Goal: Participate in discussion: Engage in conversation with other users on a specific topic

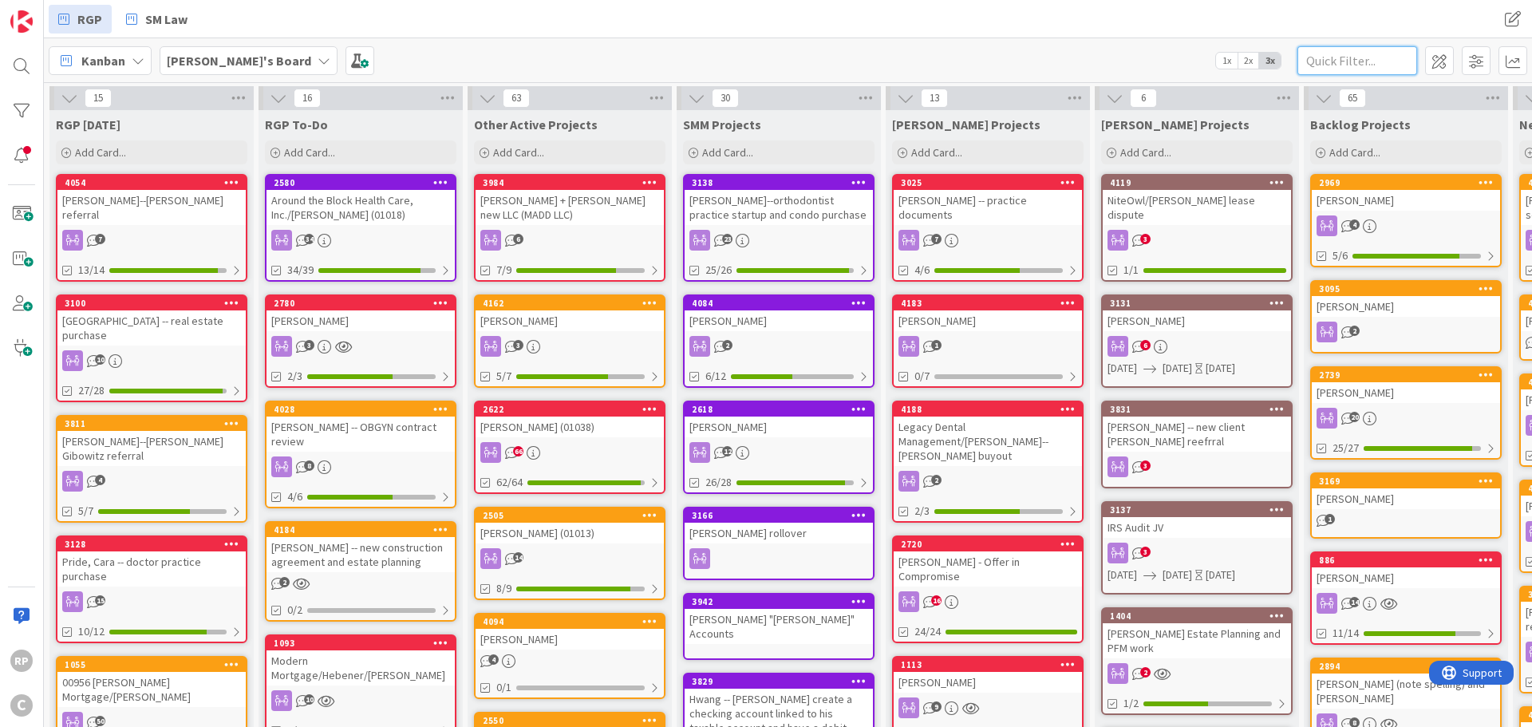
click at [1305, 64] on input "text" at bounding box center [1357, 60] width 120 height 29
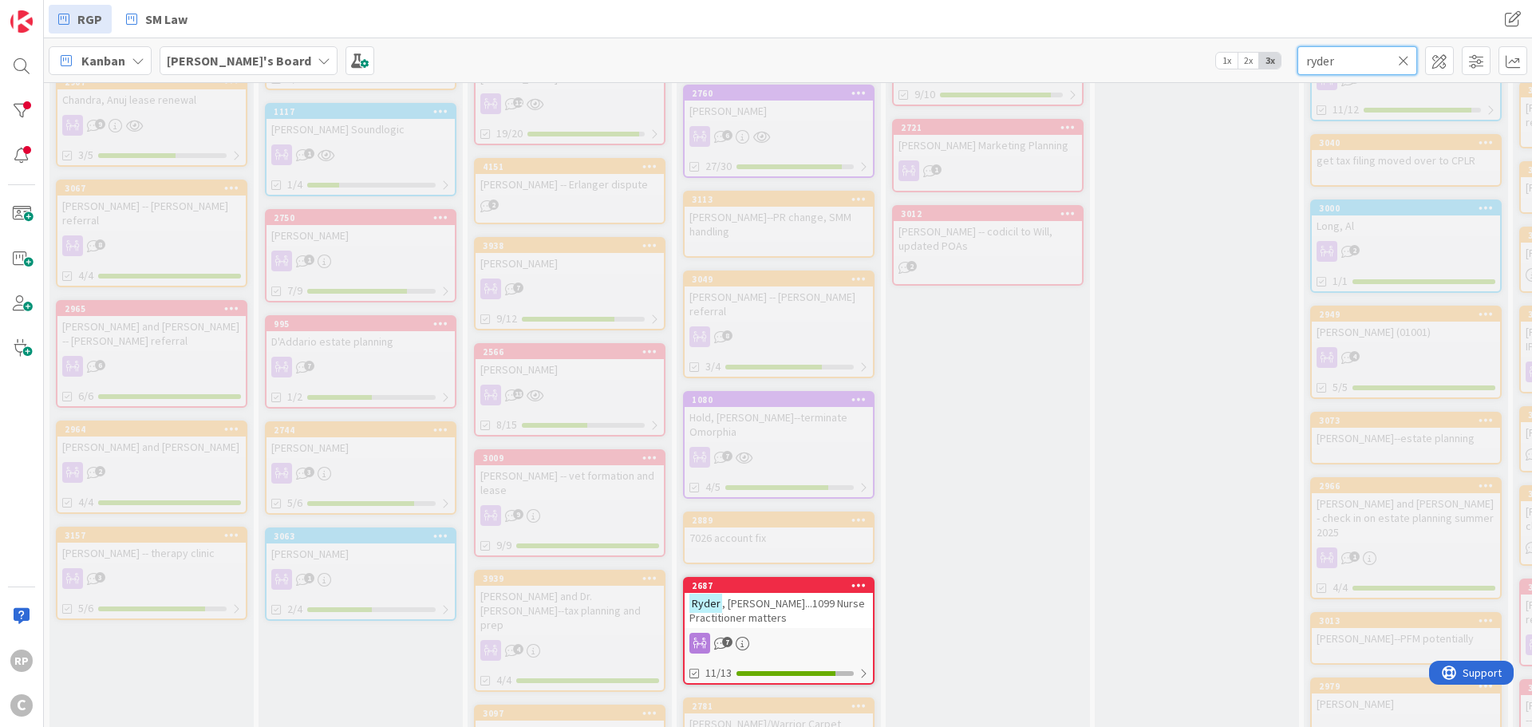
scroll to position [1356, 0]
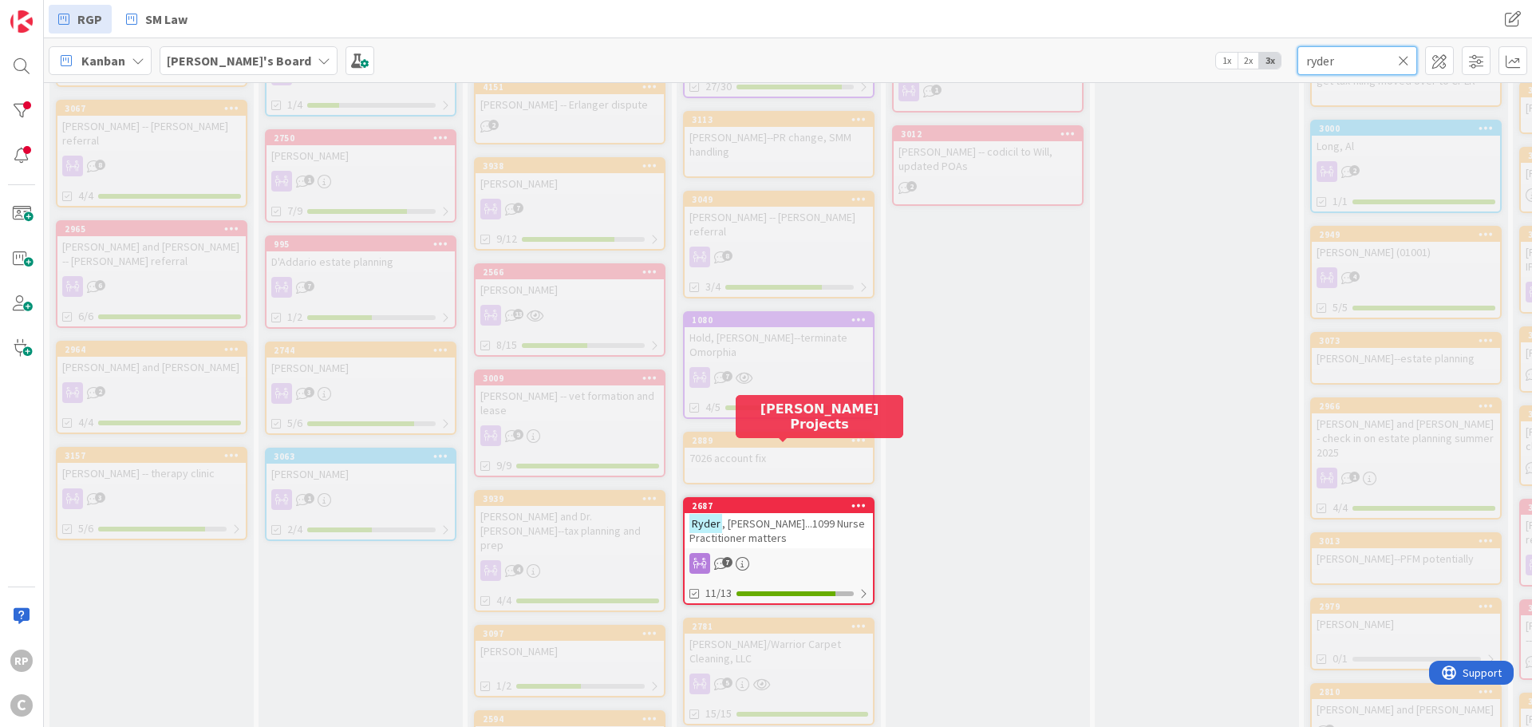
type input "ryder"
click at [793, 500] on div "2687" at bounding box center [782, 505] width 181 height 11
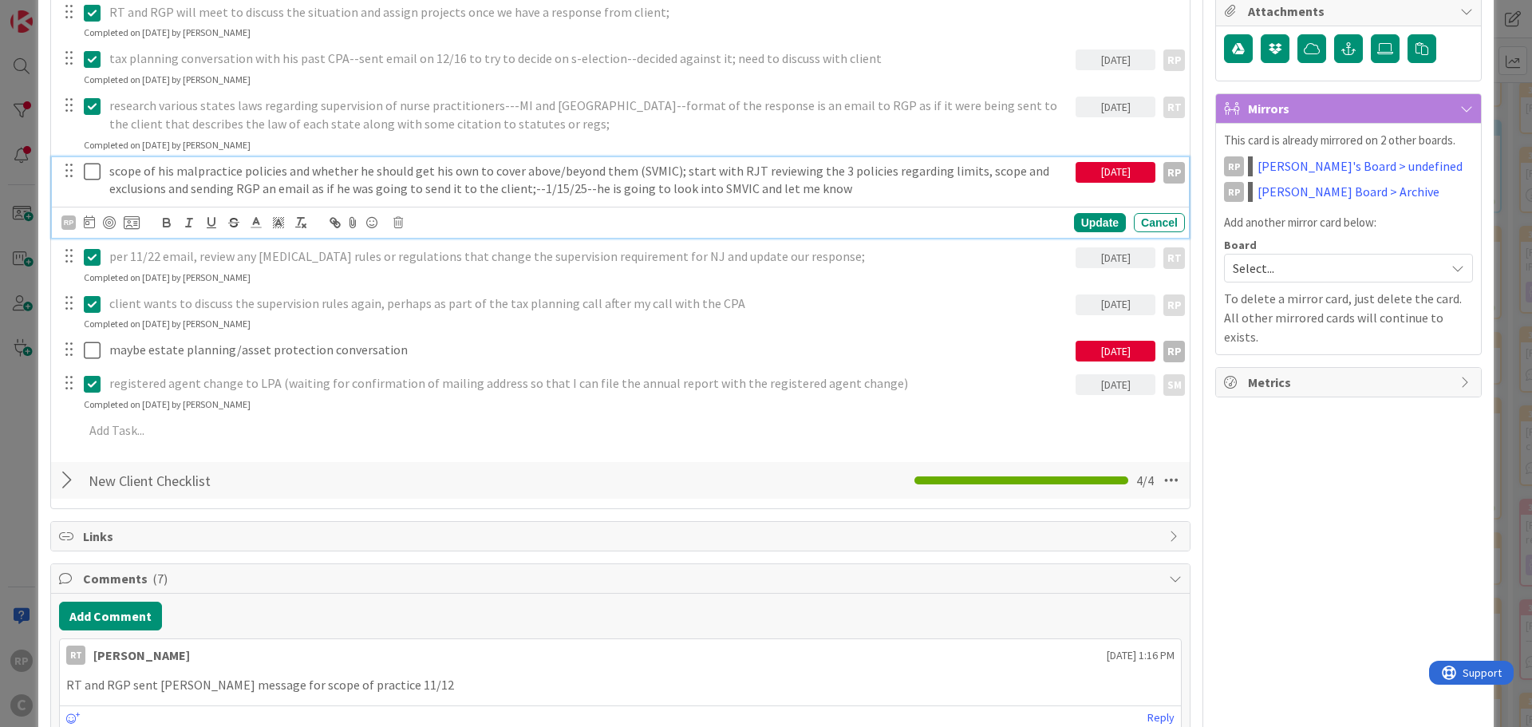
click at [94, 170] on icon at bounding box center [92, 171] width 17 height 19
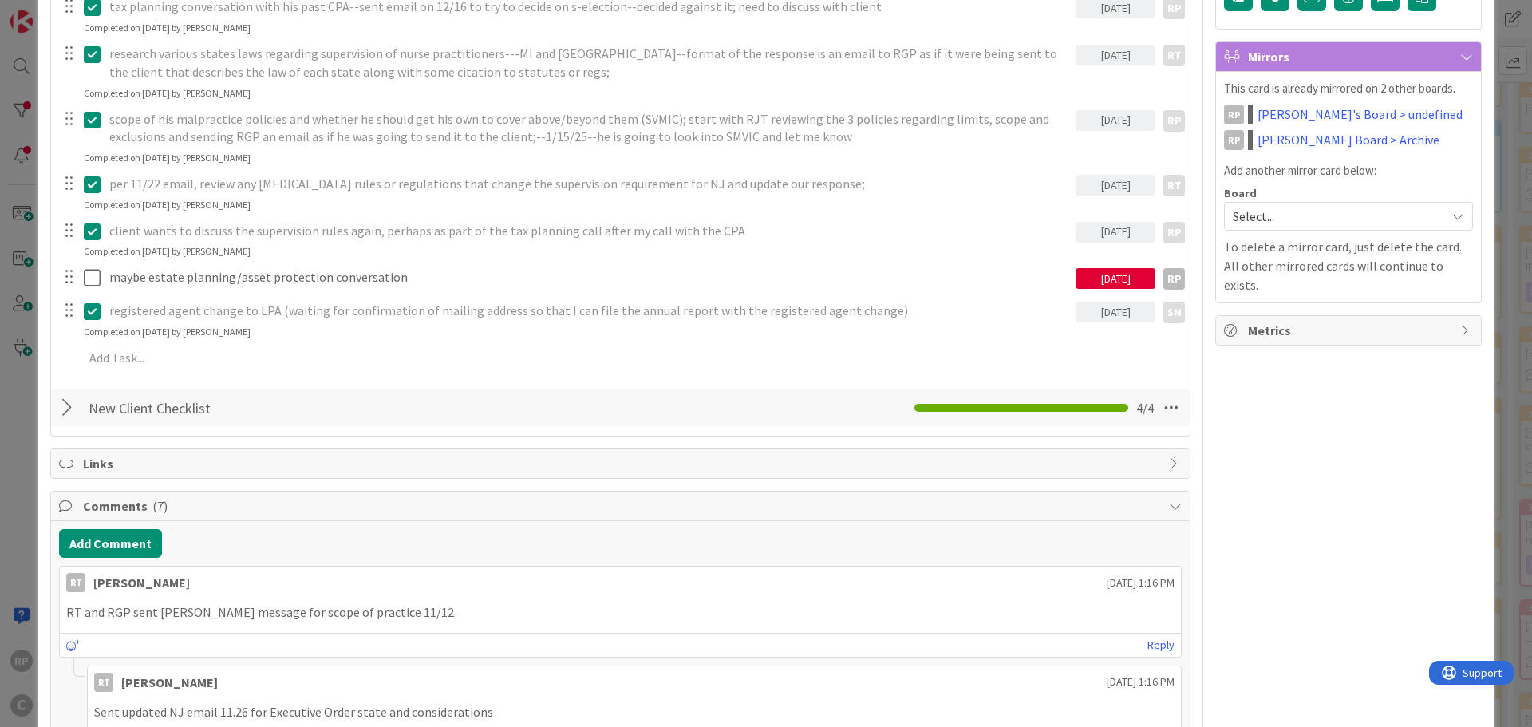
scroll to position [558, 0]
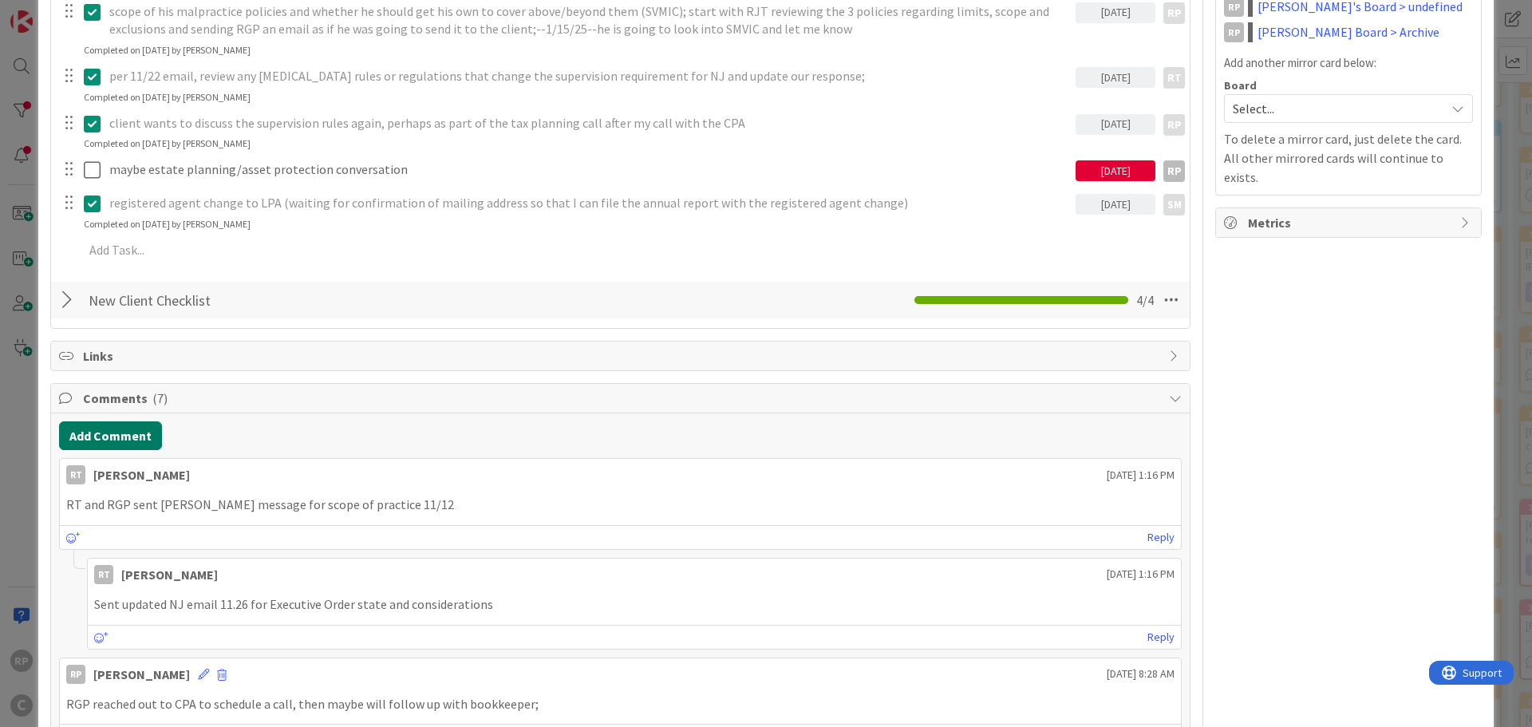
click at [112, 438] on button "Add Comment" at bounding box center [110, 435] width 103 height 29
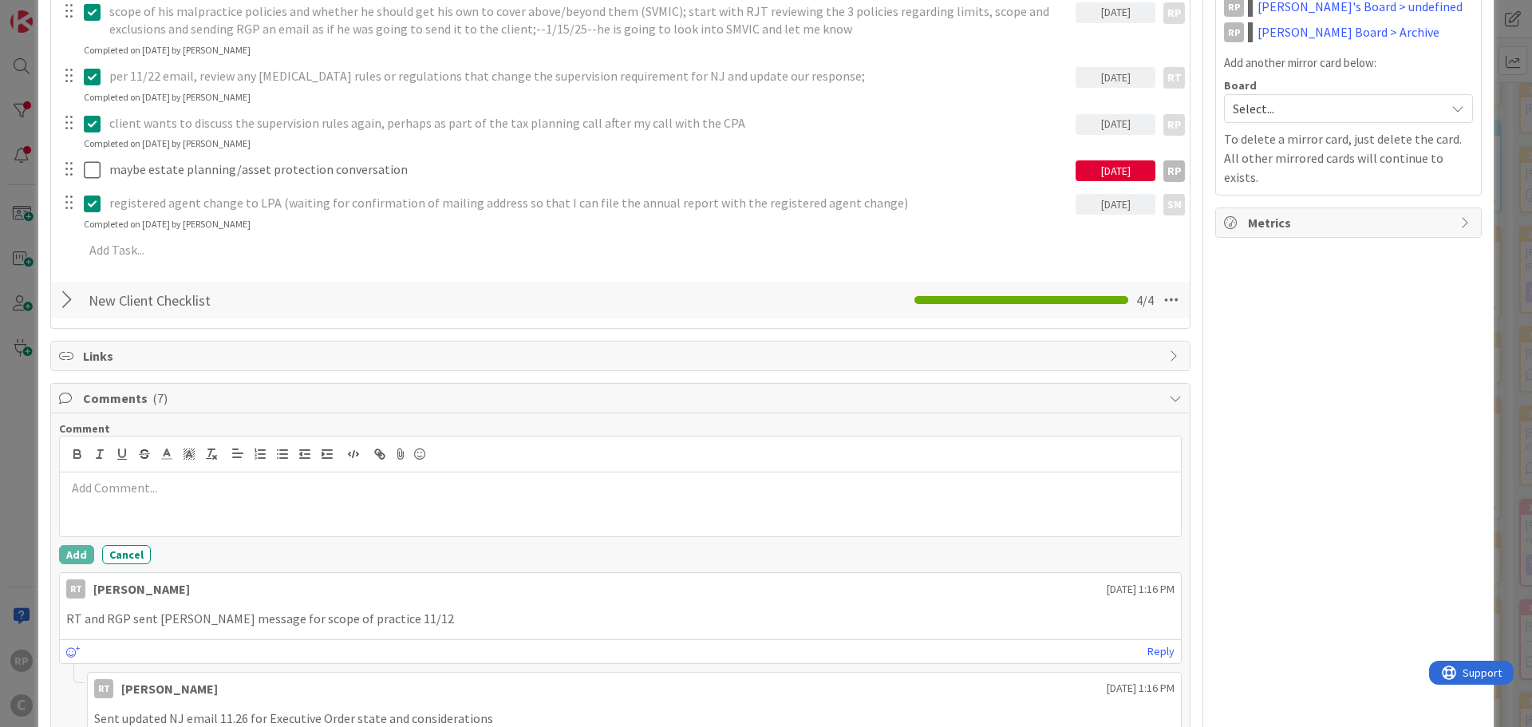
click at [138, 501] on div at bounding box center [620, 504] width 1121 height 64
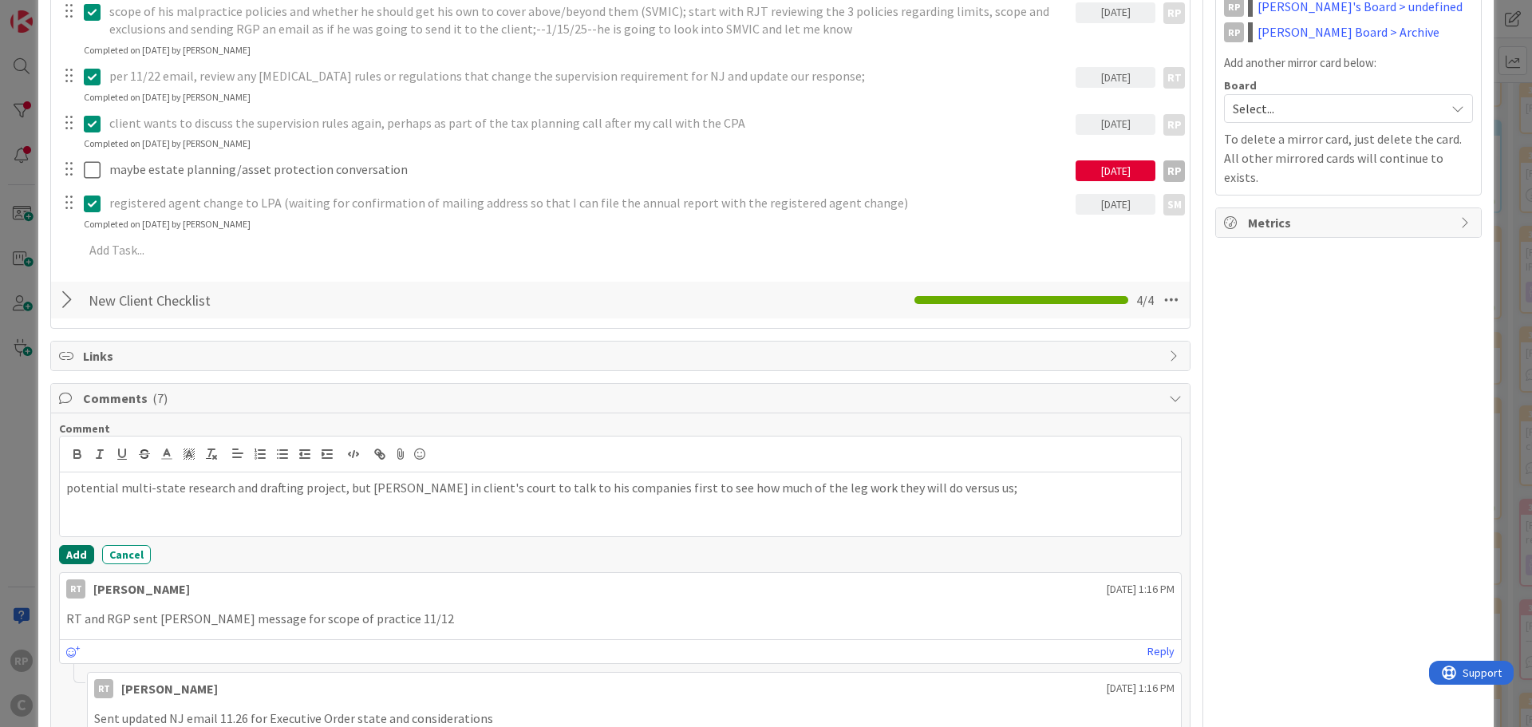
drag, startPoint x: 82, startPoint y: 547, endPoint x: 554, endPoint y: 416, distance: 489.3
click at [81, 547] on button "Add" at bounding box center [76, 554] width 35 height 19
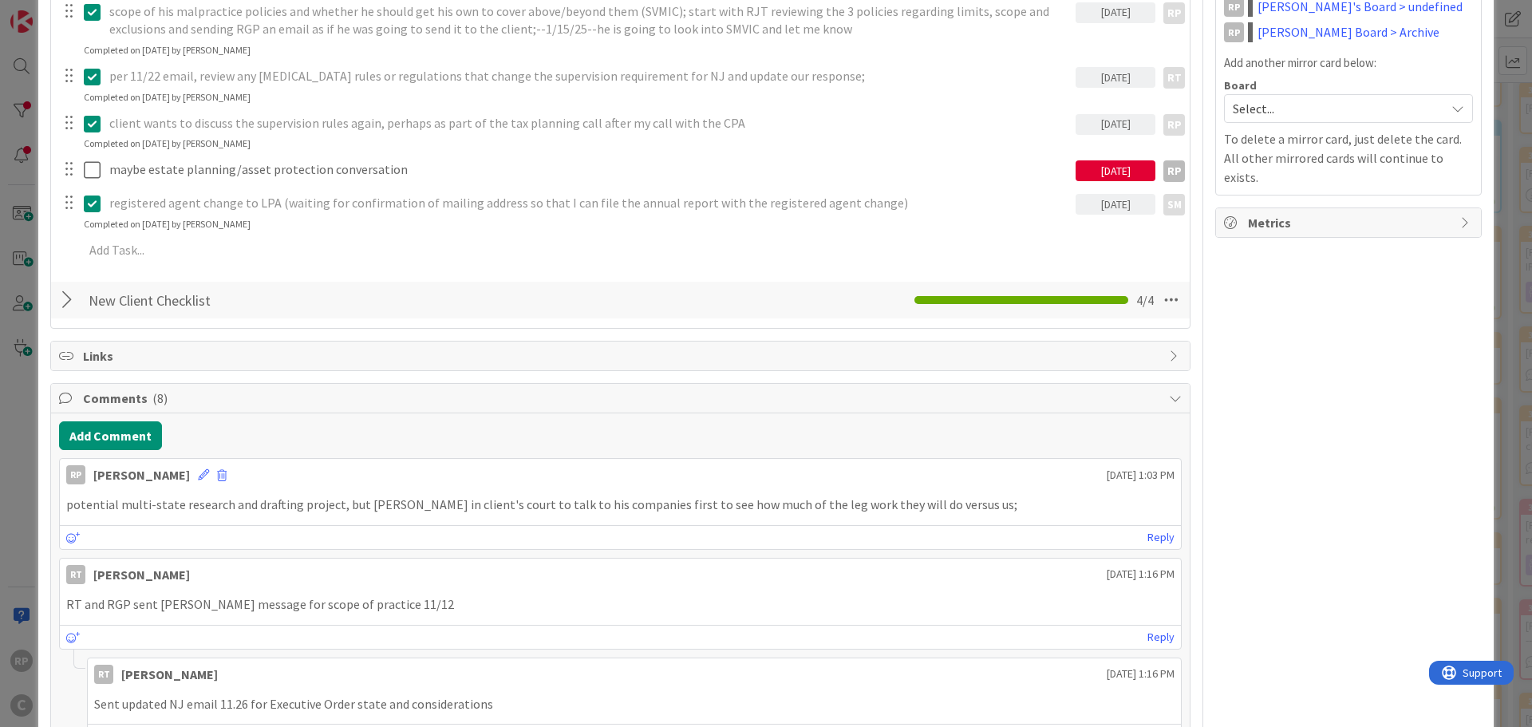
scroll to position [0, 0]
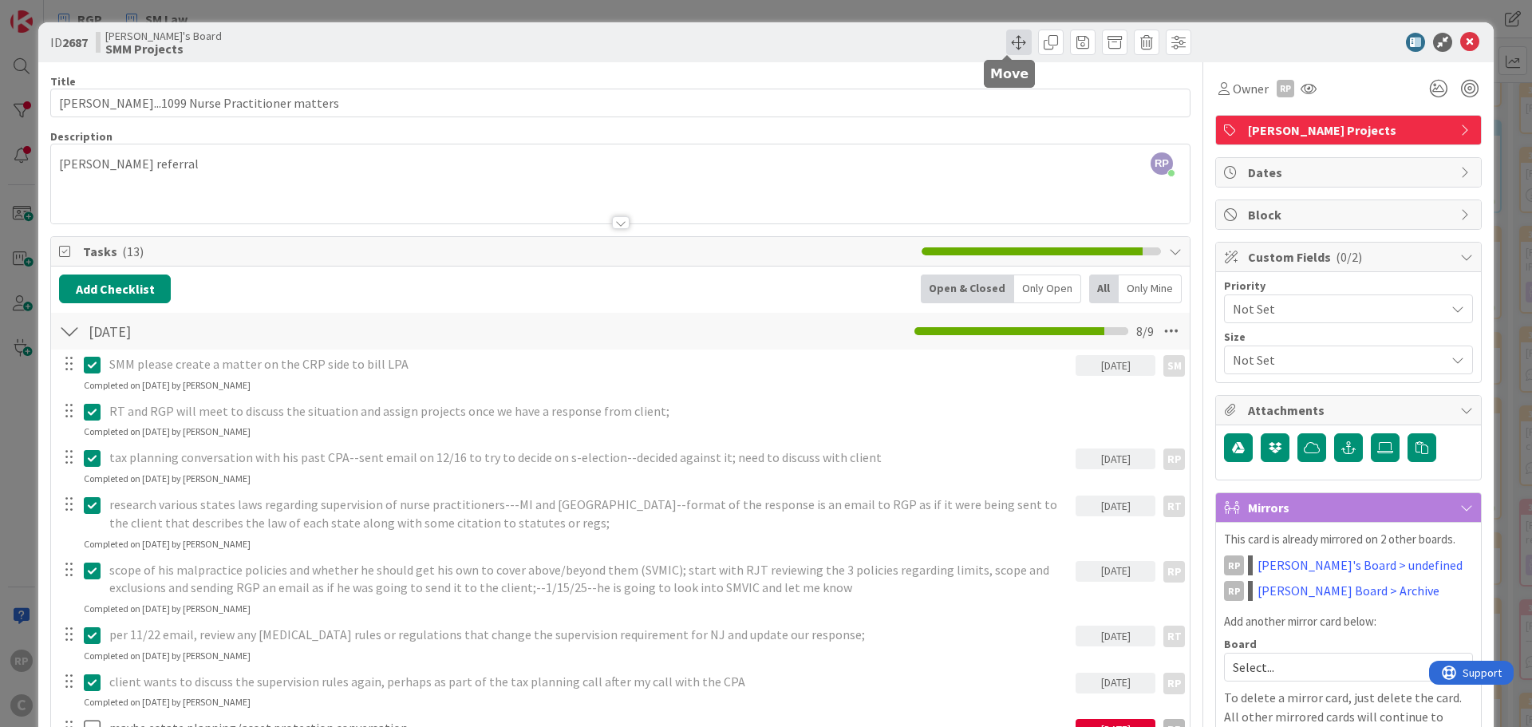
click at [1012, 39] on span at bounding box center [1019, 43] width 26 height 26
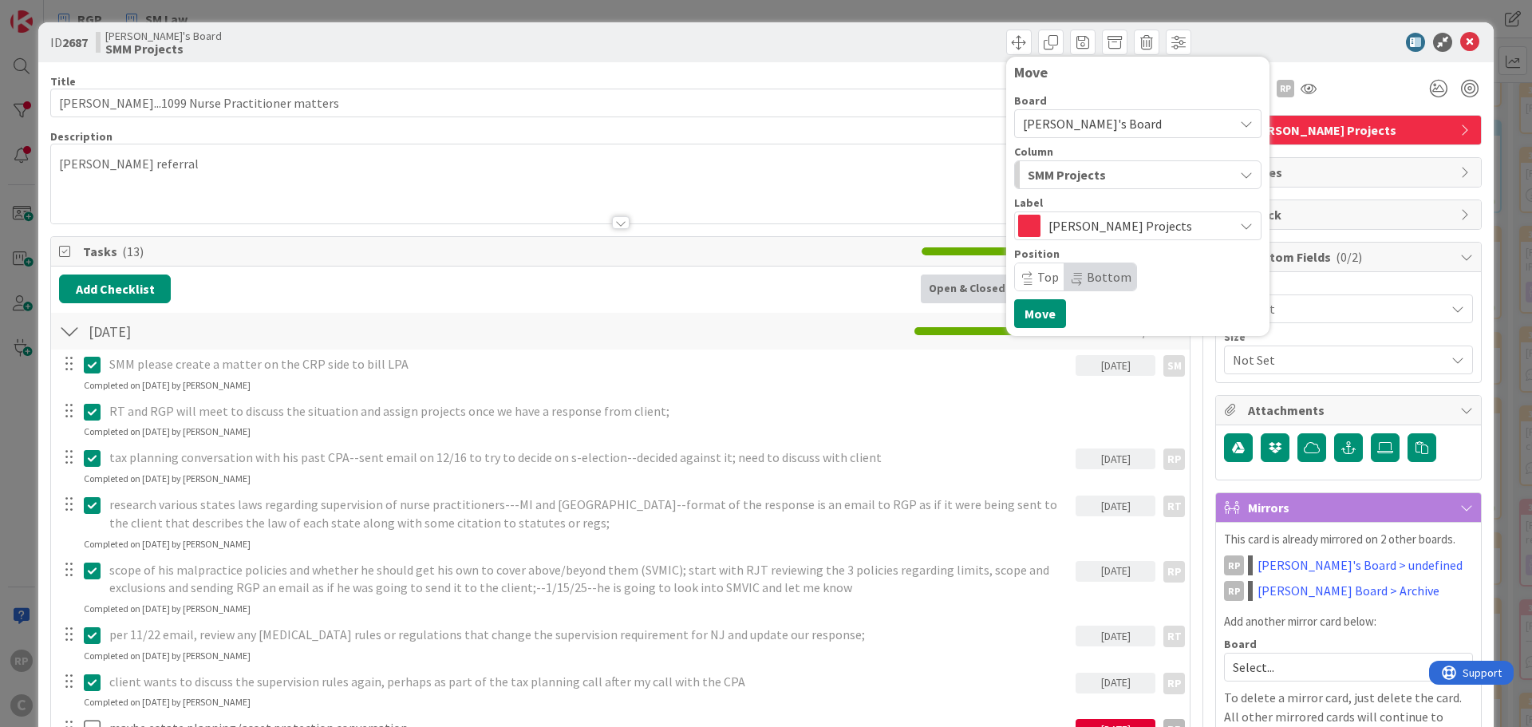
click at [1075, 170] on span "SMM Projects" at bounding box center [1067, 174] width 78 height 21
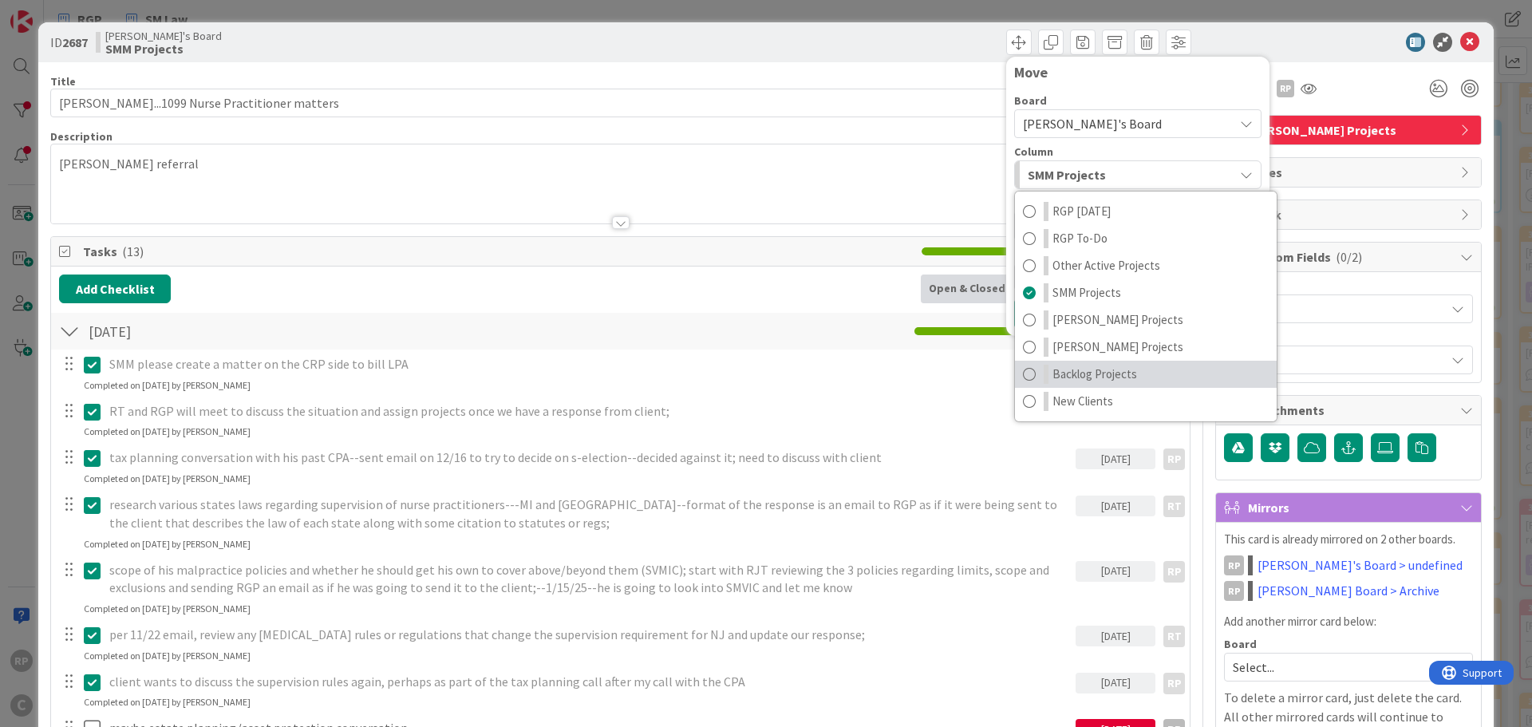
click at [1096, 377] on span "Backlog Projects" at bounding box center [1094, 374] width 85 height 19
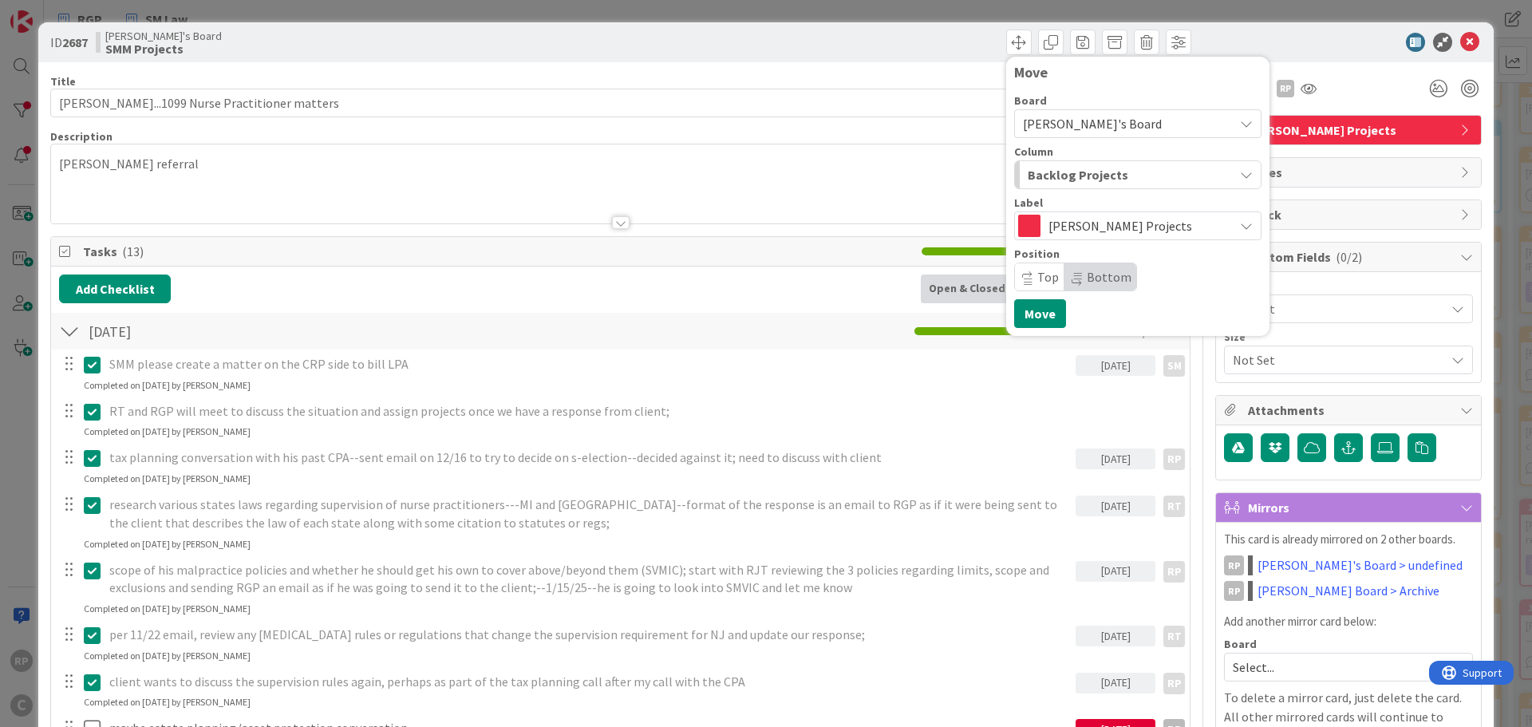
click at [1099, 215] on span "[PERSON_NAME] Projects" at bounding box center [1136, 226] width 177 height 22
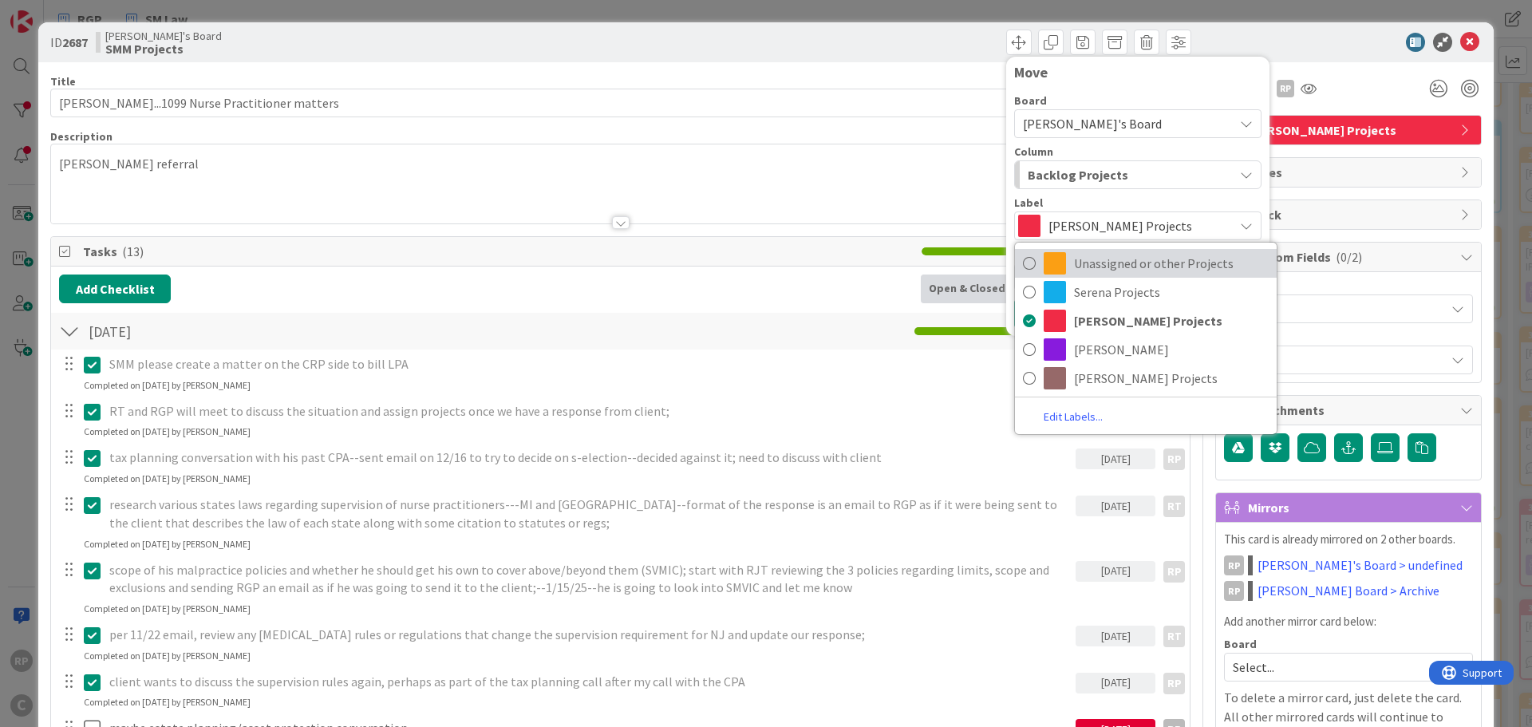
click at [1105, 254] on span "Unassigned or other Projects" at bounding box center [1171, 263] width 195 height 24
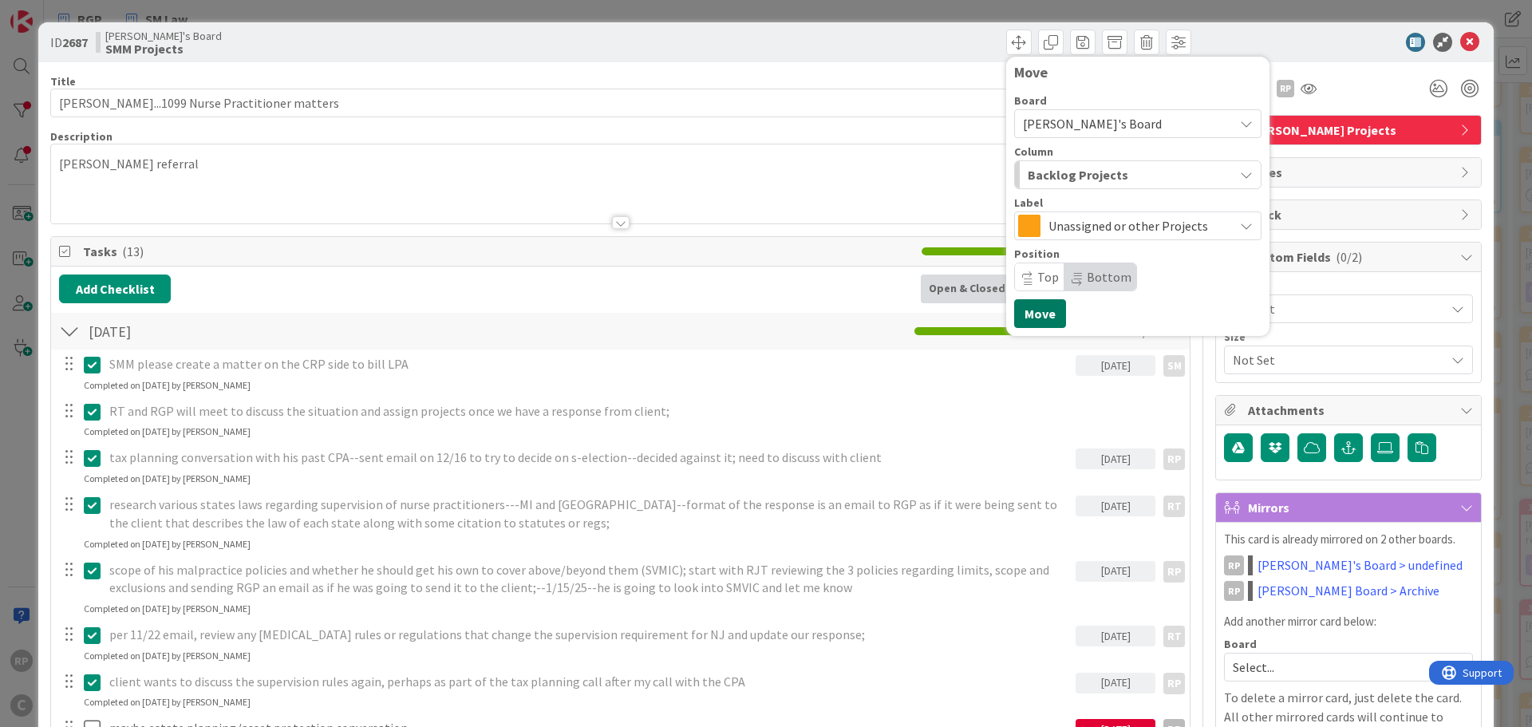
click at [1023, 318] on button "Move" at bounding box center [1040, 313] width 52 height 29
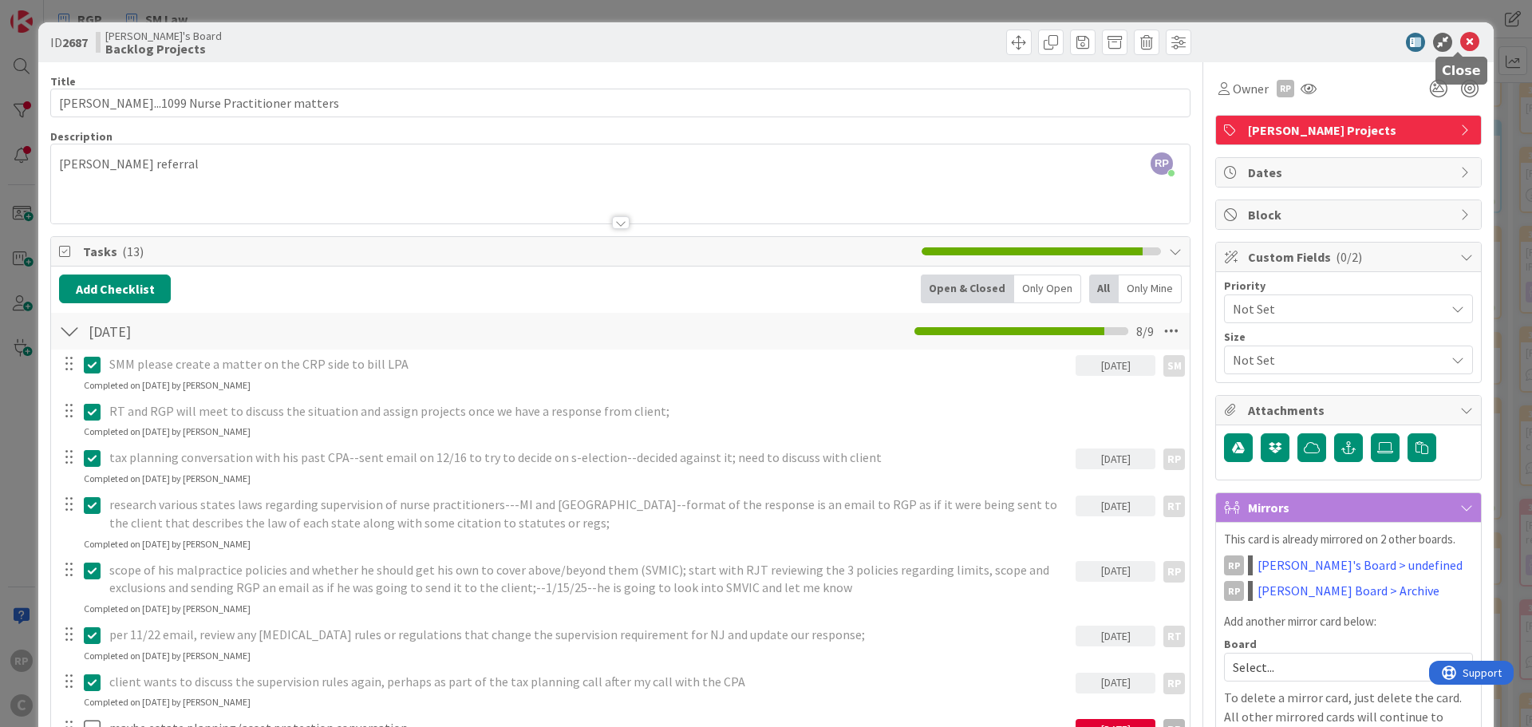
click at [1466, 40] on icon at bounding box center [1469, 42] width 19 height 19
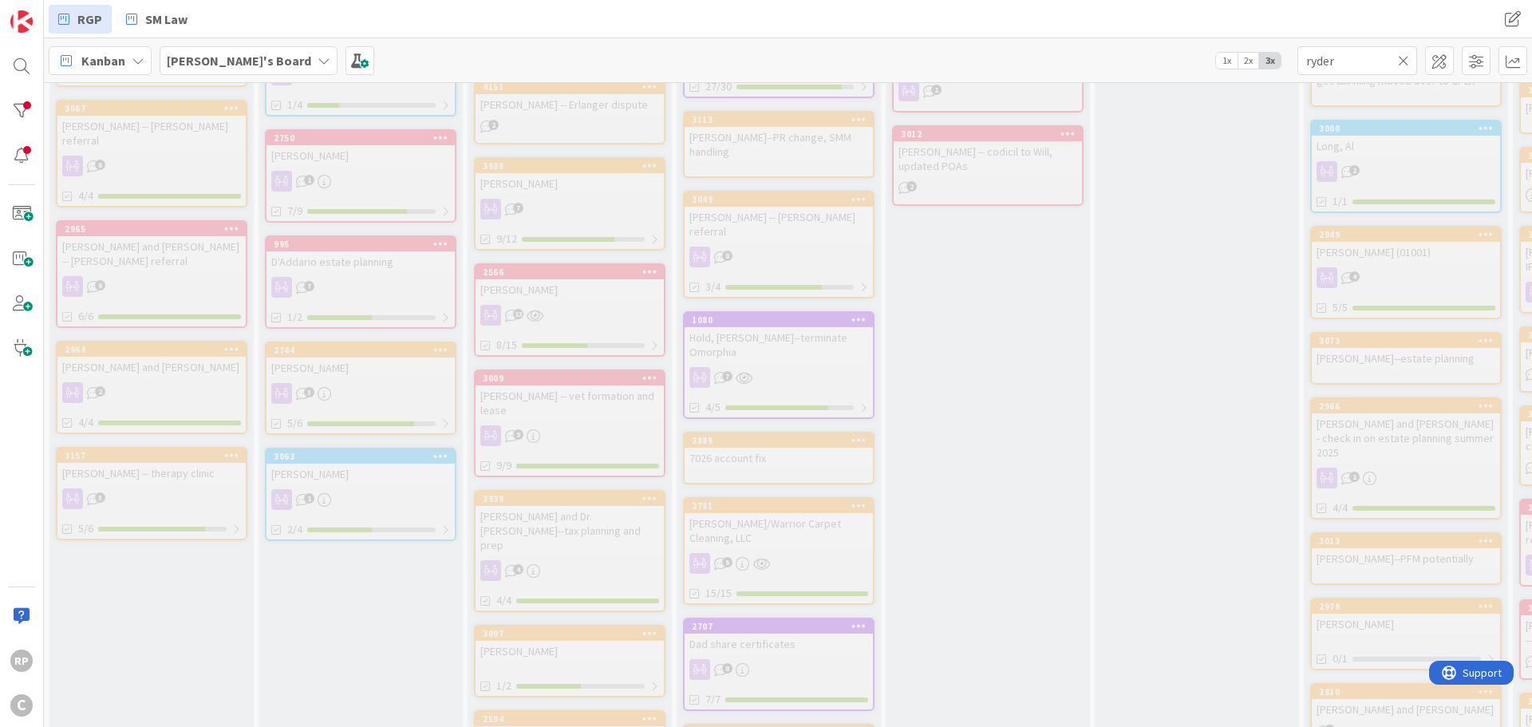
click at [1404, 61] on icon at bounding box center [1403, 60] width 11 height 14
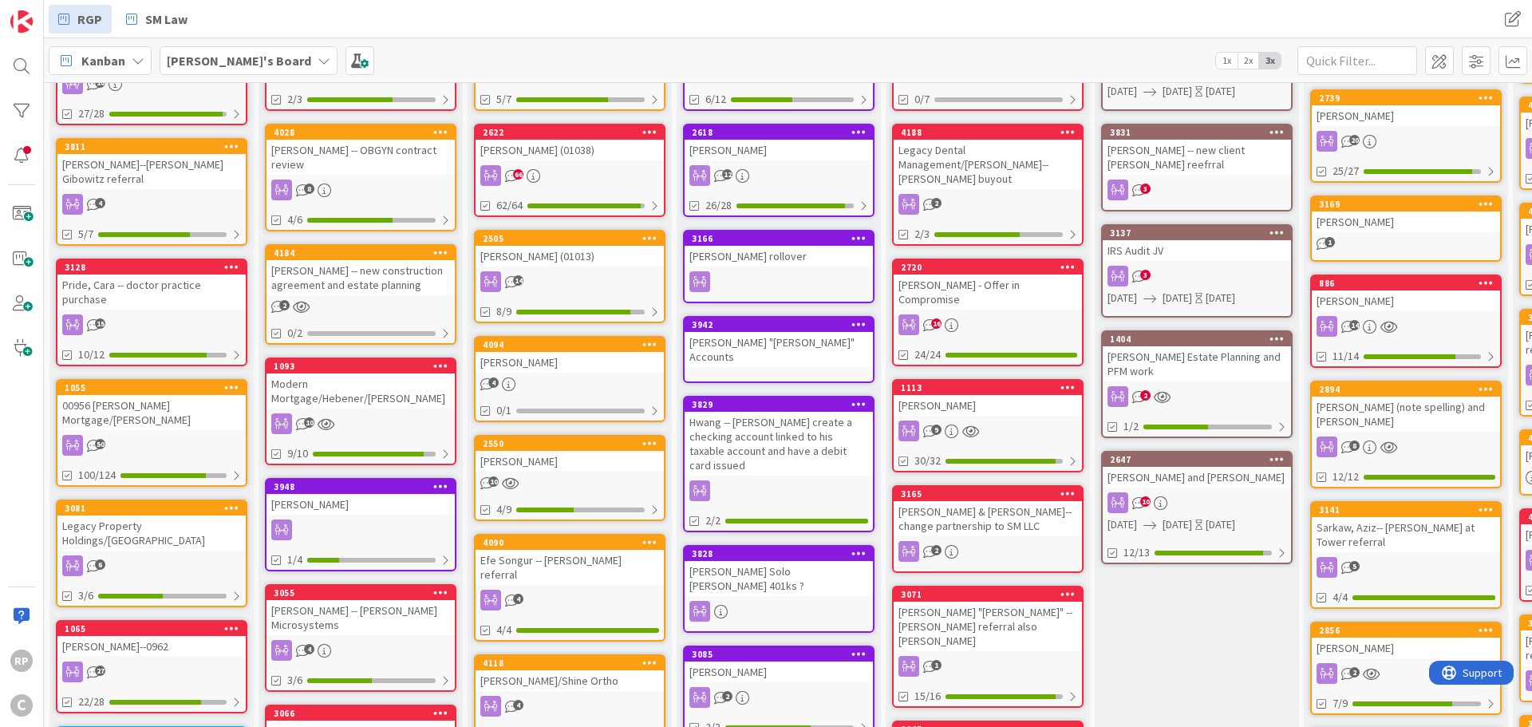
scroll to position [2, 0]
